Goal: Task Accomplishment & Management: Use online tool/utility

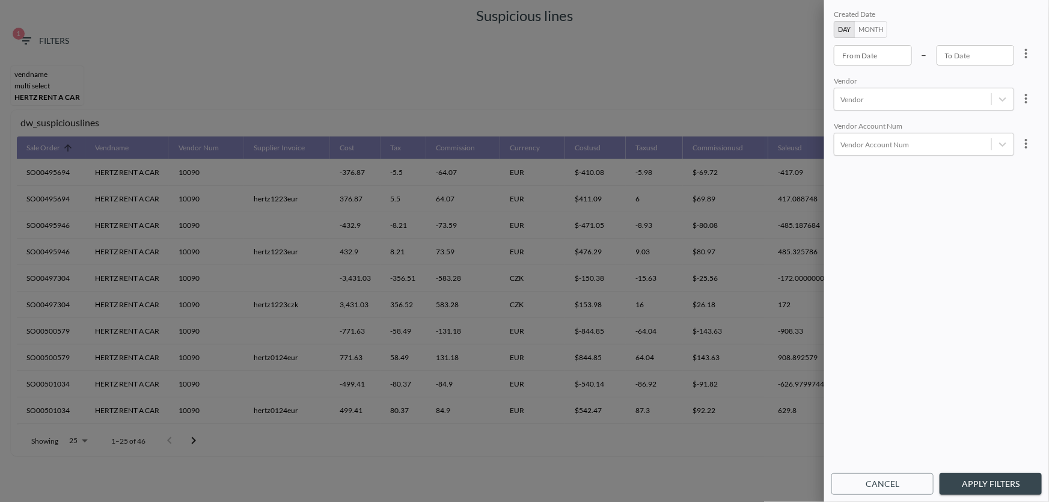
scroll to position [401, 0]
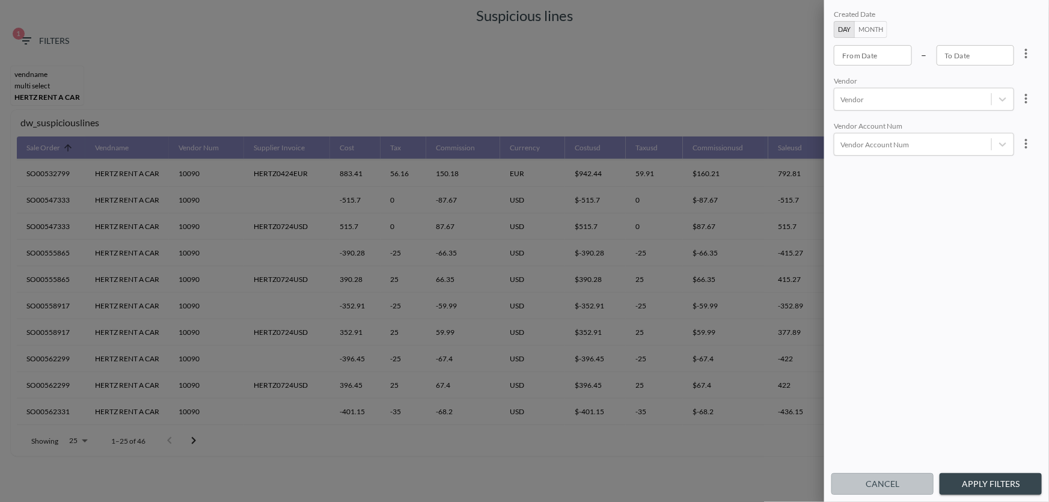
click at [906, 488] on button "Cancel" at bounding box center [883, 484] width 102 height 22
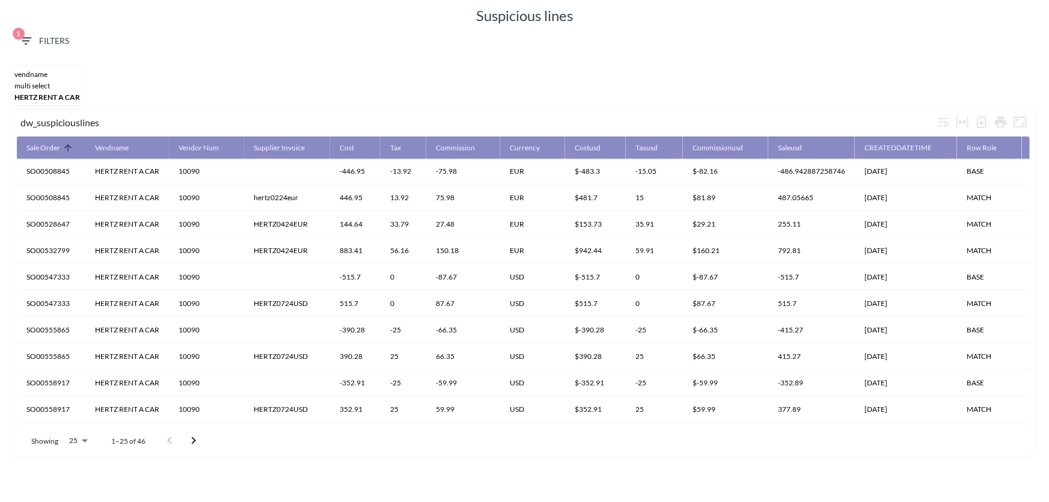
scroll to position [237, 0]
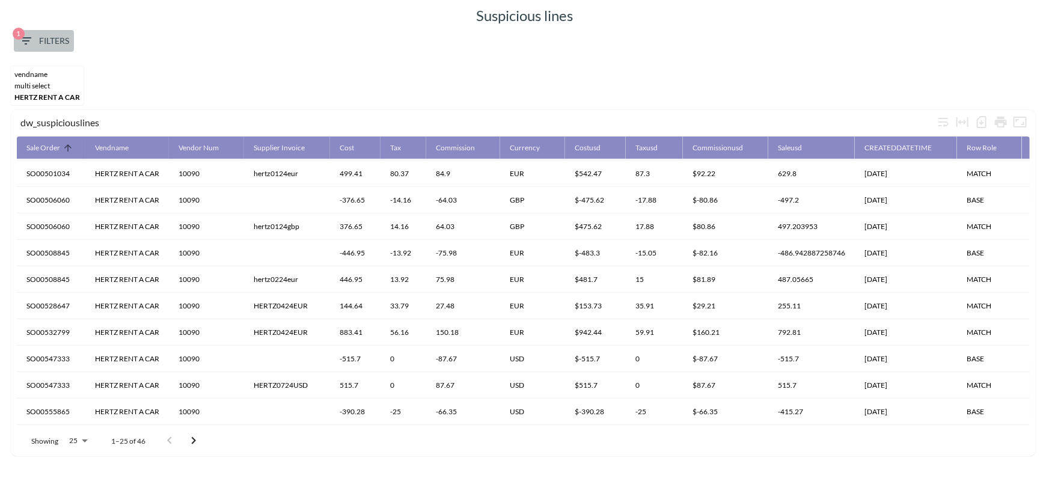
click at [51, 43] on span "1 Filters" at bounding box center [44, 41] width 51 height 15
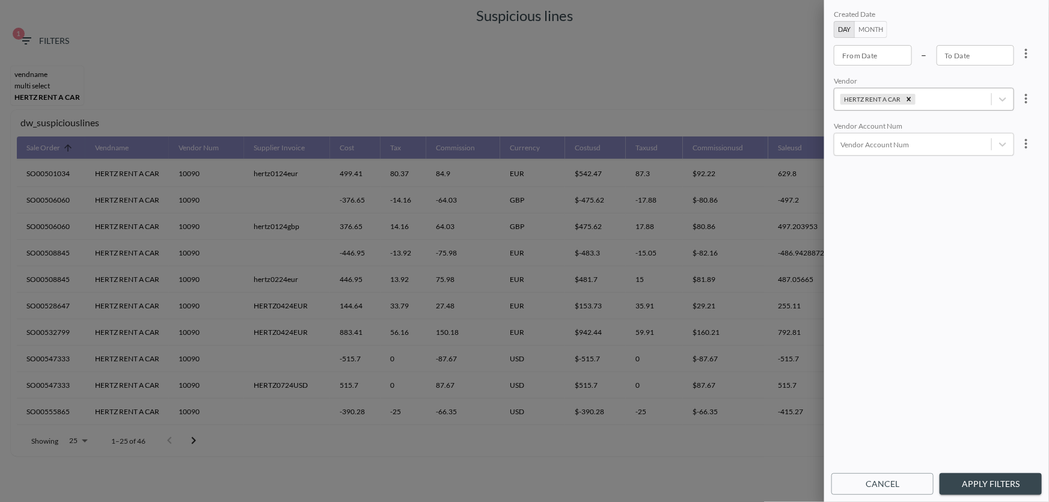
click at [905, 102] on icon "Remove HERTZ RENT A CAR" at bounding box center [909, 99] width 8 height 8
type input "ש"
click at [841, 135] on input "AVIS RENT A CAR" at bounding box center [843, 132] width 25 height 25
type input "avis"
click at [993, 488] on button "Apply Filters" at bounding box center [991, 484] width 102 height 22
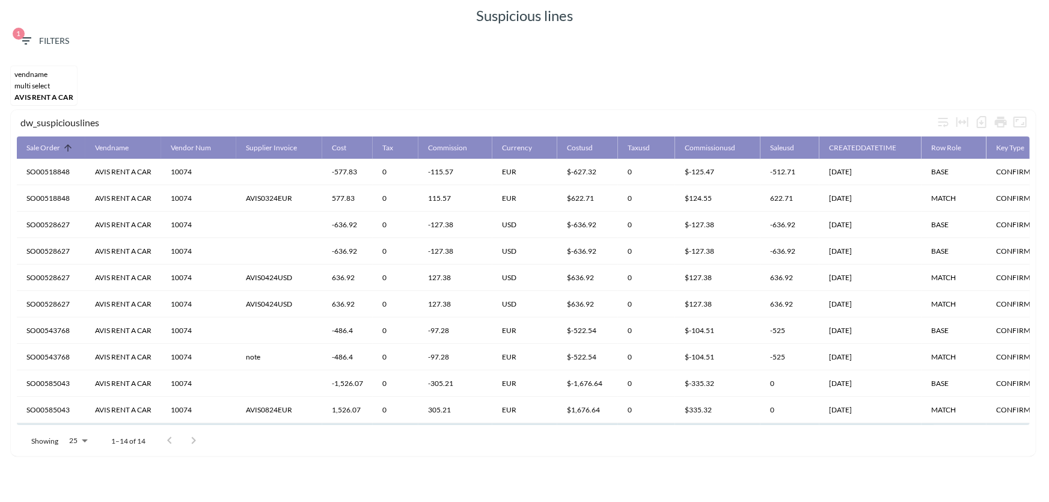
scroll to position [0, 0]
